Goal: Understand process/instructions

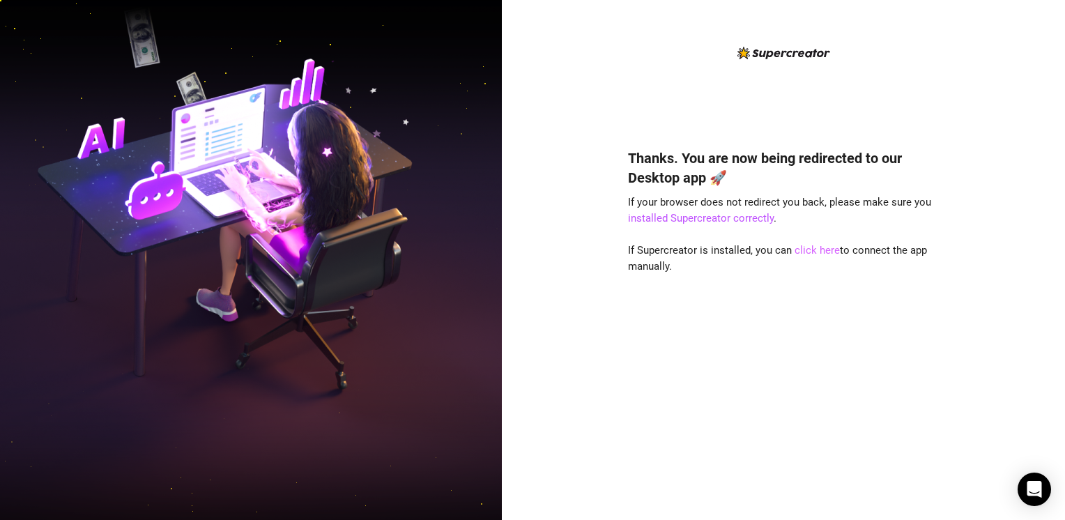
click at [805, 251] on link "click here" at bounding box center [816, 250] width 45 height 13
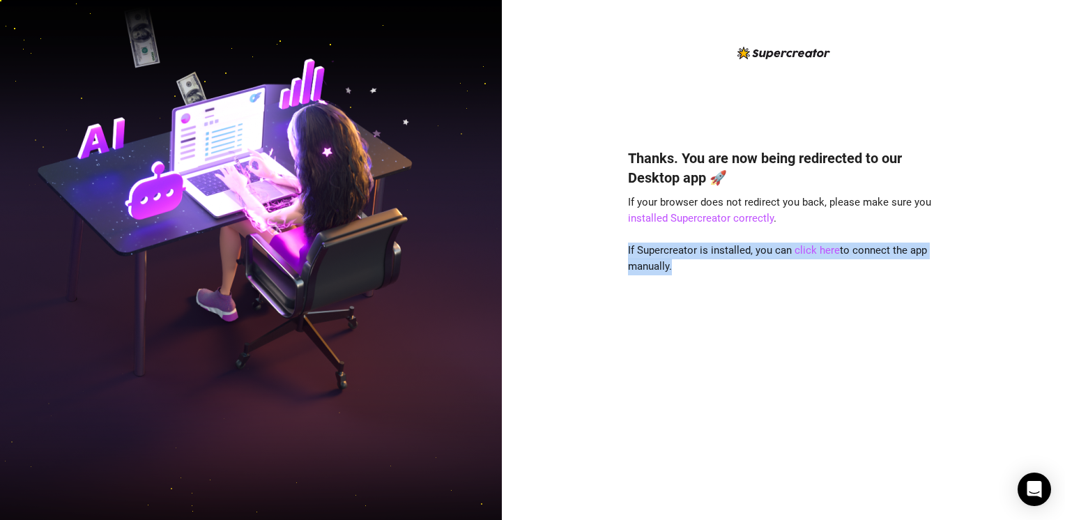
drag, startPoint x: 805, startPoint y: 251, endPoint x: 875, endPoint y: 369, distance: 137.2
click at [875, 369] on div "Thanks. You are now being redirected to our Desktop app 🚀 If your browser does …" at bounding box center [783, 314] width 311 height 368
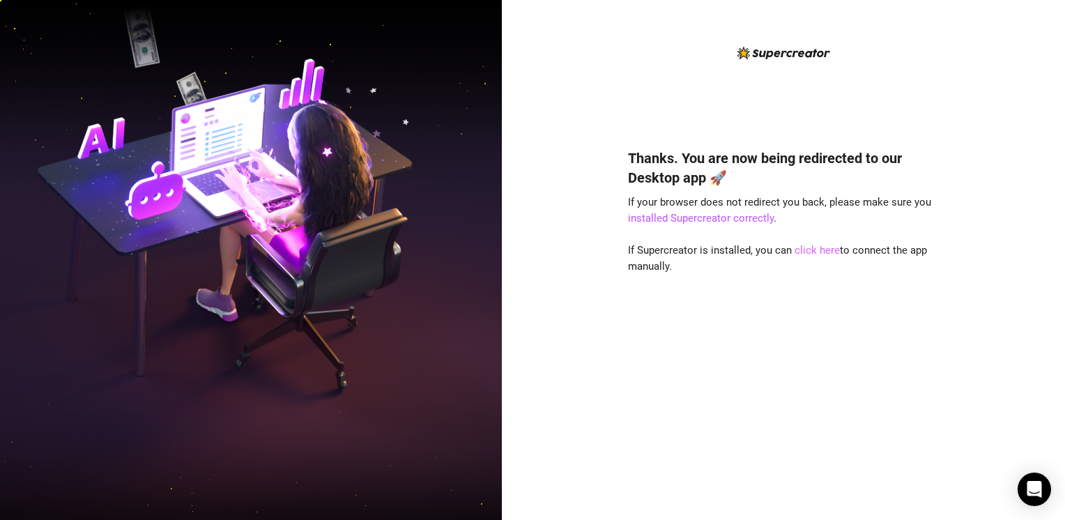
click at [809, 253] on link "click here" at bounding box center [816, 250] width 45 height 13
click at [799, 247] on link "click here" at bounding box center [816, 250] width 45 height 13
click at [694, 217] on link "installed Supercreator correctly" at bounding box center [701, 218] width 146 height 13
click at [811, 252] on link "click here" at bounding box center [816, 250] width 45 height 13
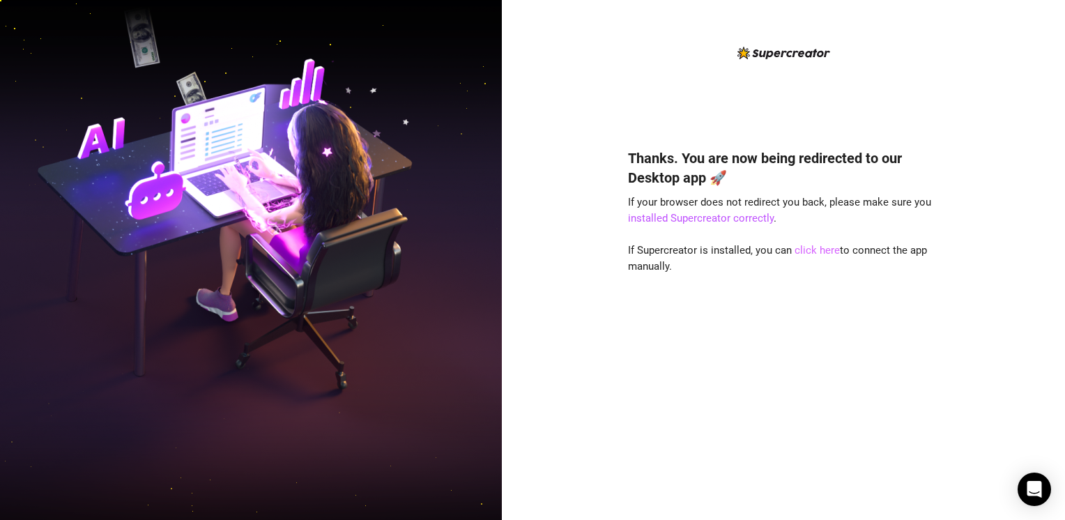
click at [811, 247] on link "click here" at bounding box center [816, 250] width 45 height 13
click at [390, 17] on img at bounding box center [251, 260] width 502 height 629
click at [819, 251] on link "click here" at bounding box center [816, 250] width 45 height 13
